Goal: Task Accomplishment & Management: Manage account settings

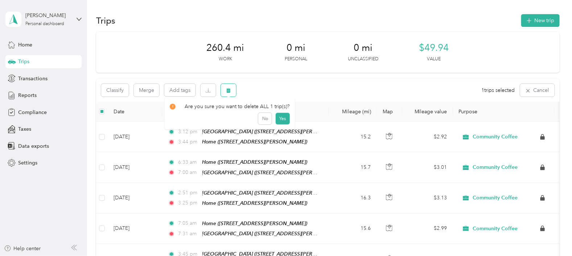
click at [229, 88] on icon "button" at bounding box center [228, 90] width 5 height 5
click at [278, 115] on button "Yes" at bounding box center [282, 121] width 14 height 12
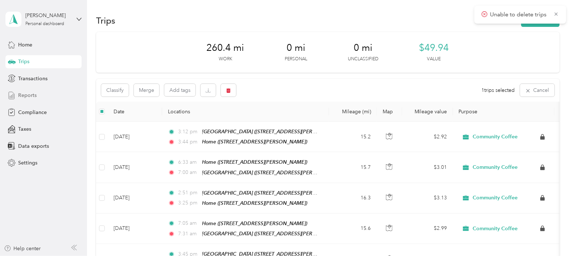
click at [33, 91] on div "Reports" at bounding box center [43, 95] width 76 height 13
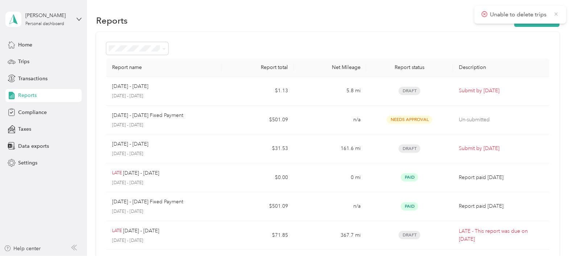
click at [557, 13] on icon at bounding box center [556, 14] width 6 height 7
